Goal: Navigation & Orientation: Find specific page/section

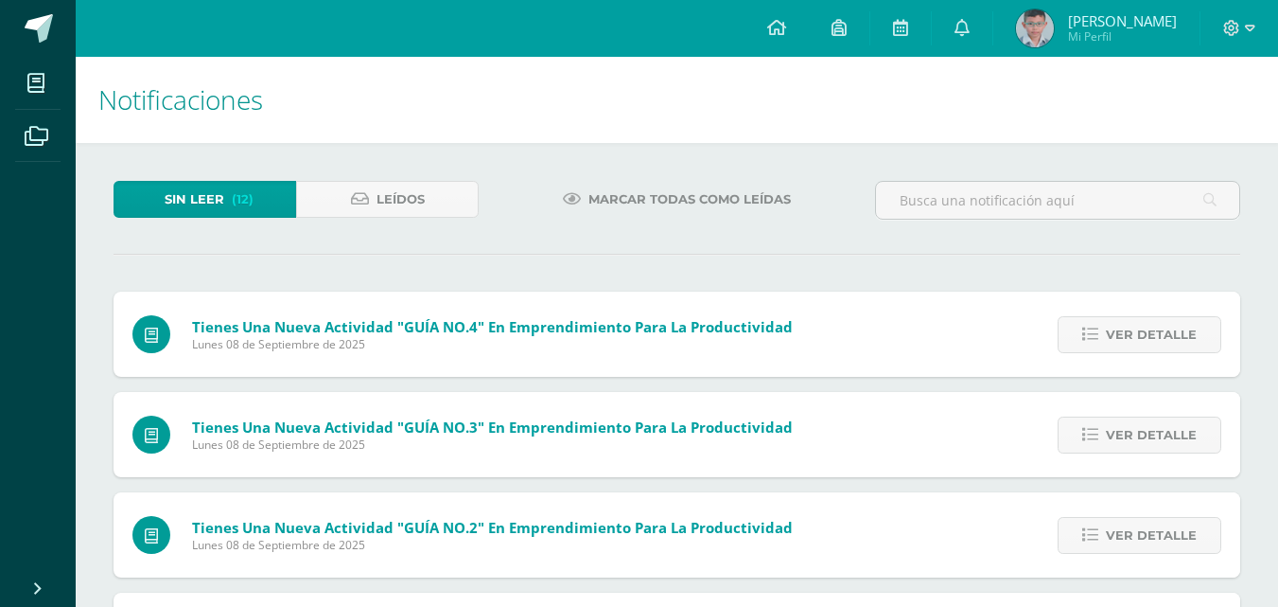
click at [629, 202] on span "Marcar todas como leídas" at bounding box center [690, 199] width 202 height 35
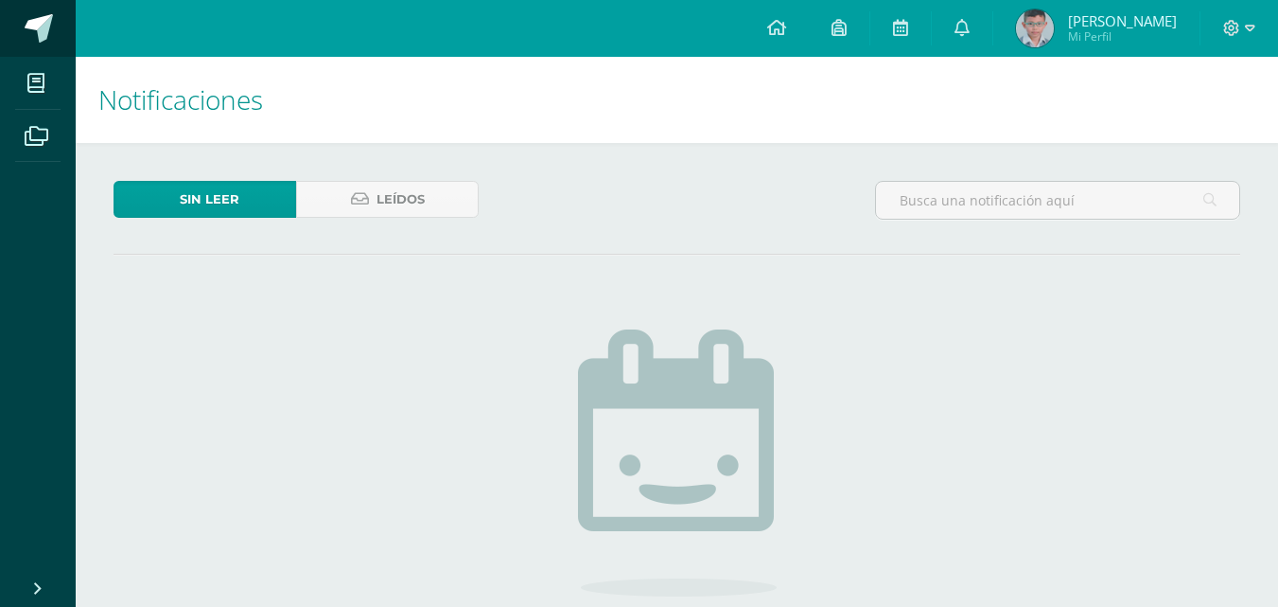
click at [22, 19] on link at bounding box center [38, 28] width 76 height 57
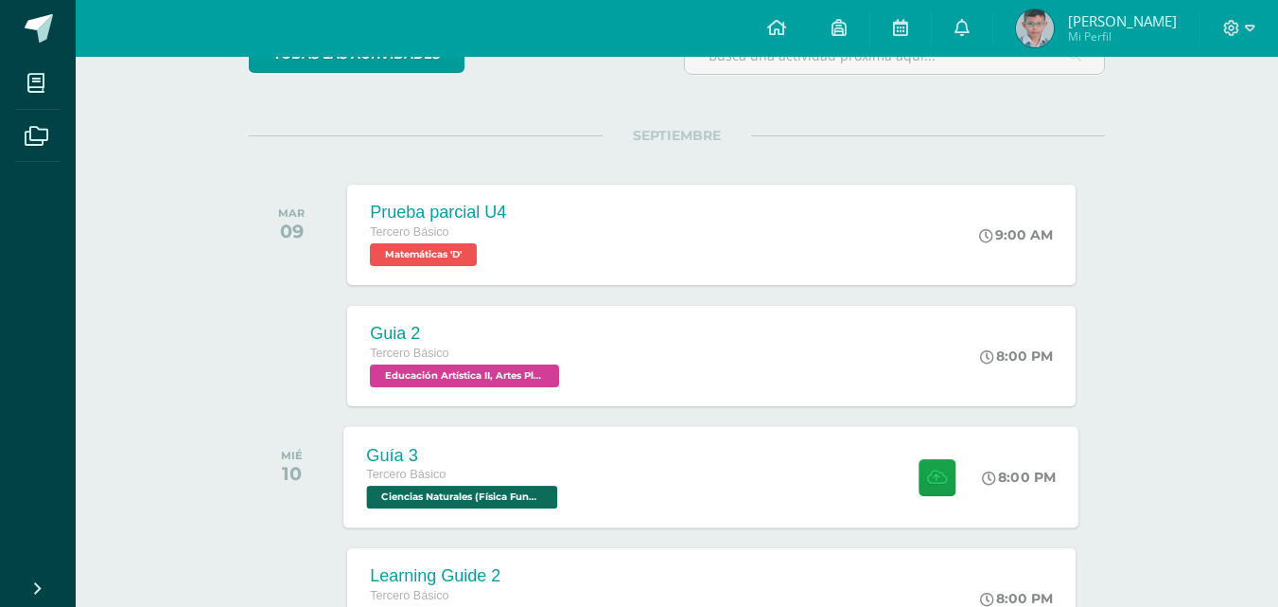
scroll to position [284, 0]
